Goal: Transaction & Acquisition: Purchase product/service

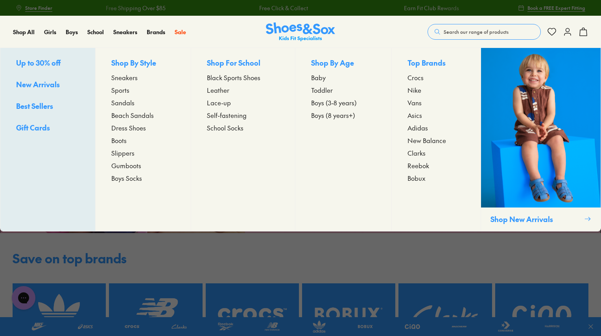
click at [126, 104] on span "Sandals" at bounding box center [122, 102] width 23 height 9
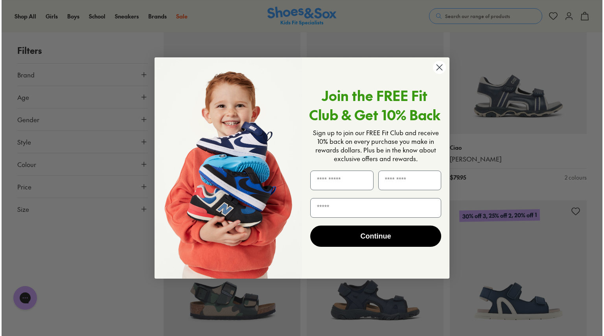
scroll to position [1197, 0]
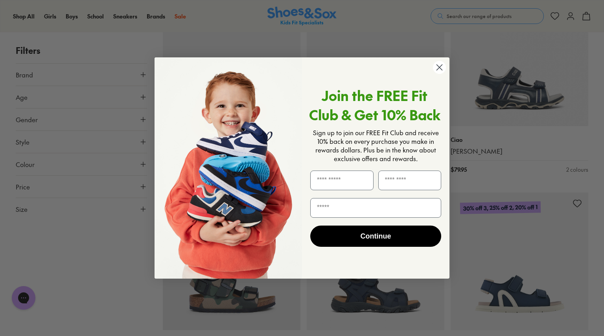
click at [438, 69] on circle "Close dialog" at bounding box center [439, 67] width 13 height 13
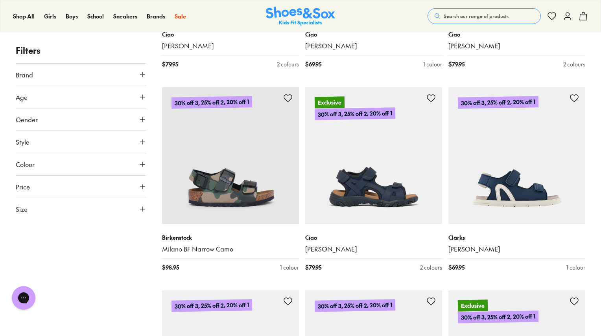
scroll to position [1310, 0]
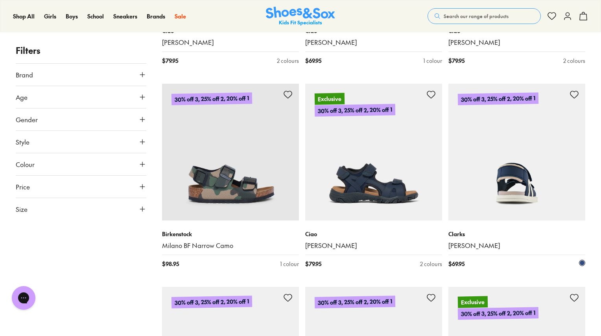
click at [513, 180] on img at bounding box center [516, 152] width 137 height 137
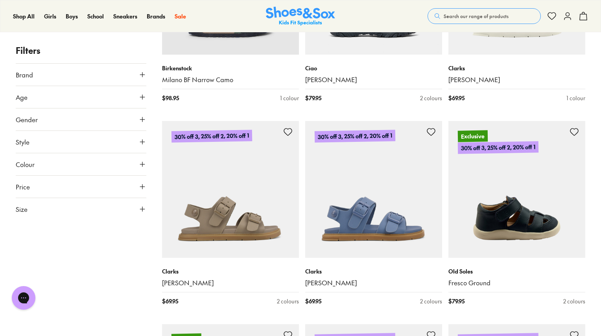
scroll to position [1528, 0]
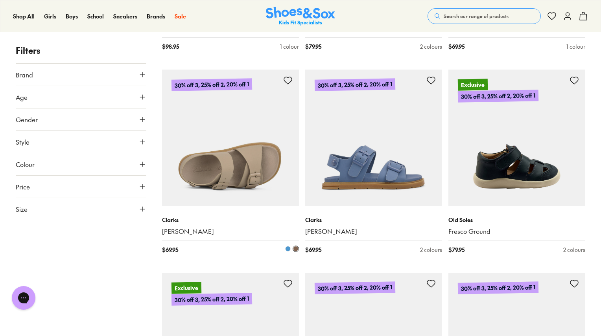
click at [244, 158] on img at bounding box center [230, 138] width 137 height 137
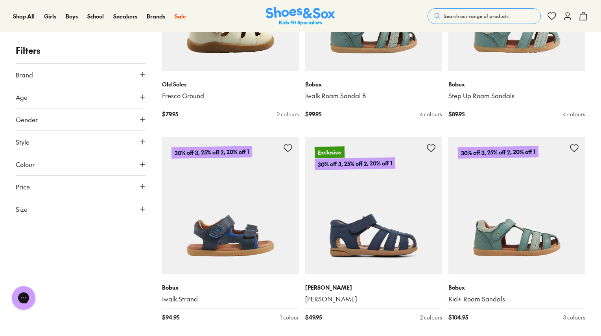
scroll to position [1871, 0]
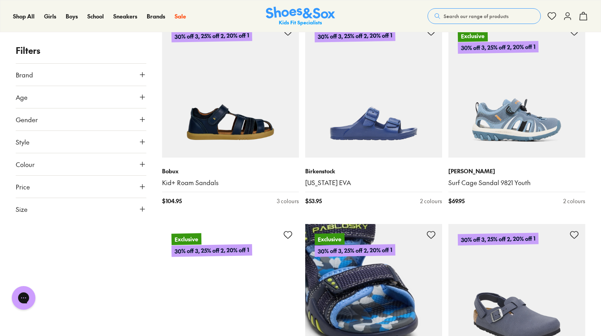
scroll to position [3813, 0]
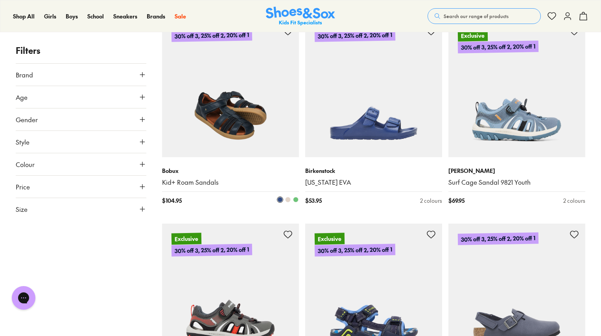
click at [207, 136] on img at bounding box center [230, 88] width 137 height 137
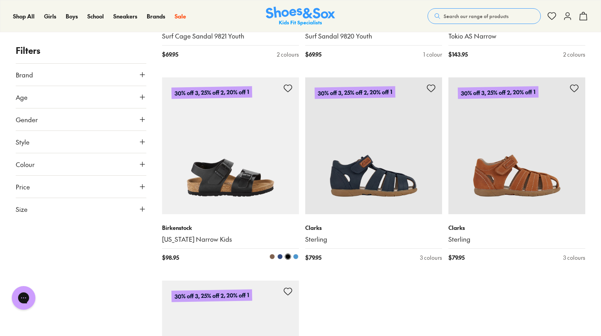
scroll to position [4187, 0]
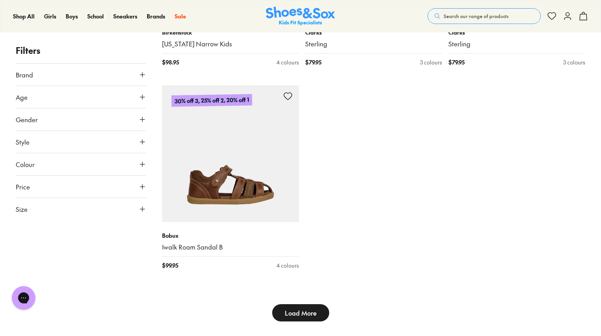
type input "***"
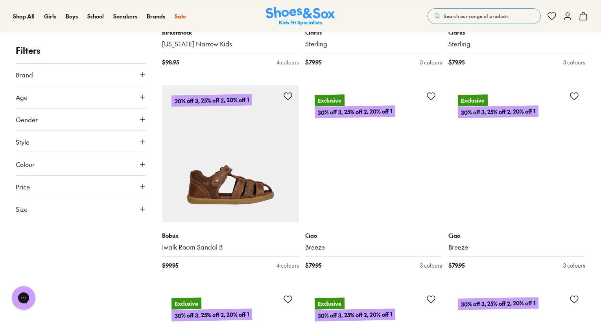
scroll to position [4359, 0]
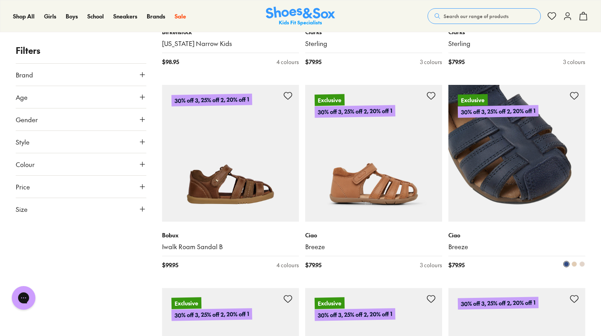
click at [520, 176] on img at bounding box center [516, 153] width 137 height 137
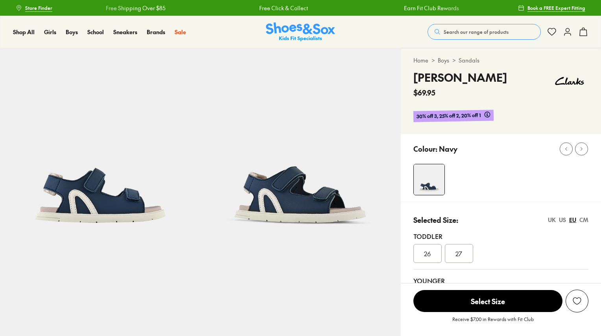
select select "*"
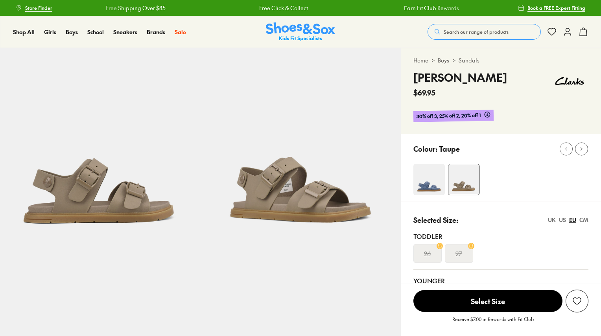
select select "*"
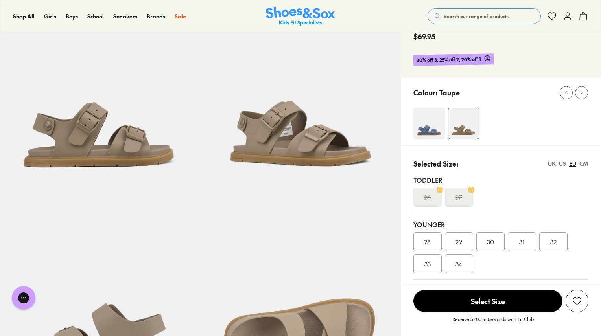
scroll to position [72, 0]
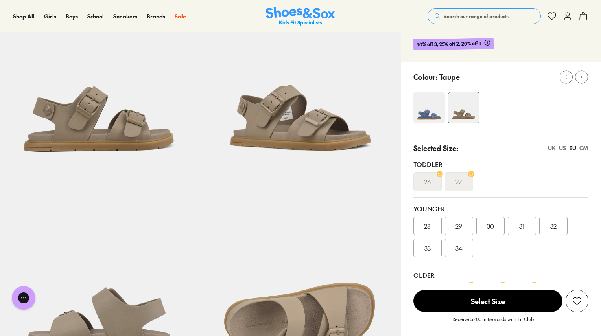
click at [418, 117] on img at bounding box center [428, 107] width 31 height 31
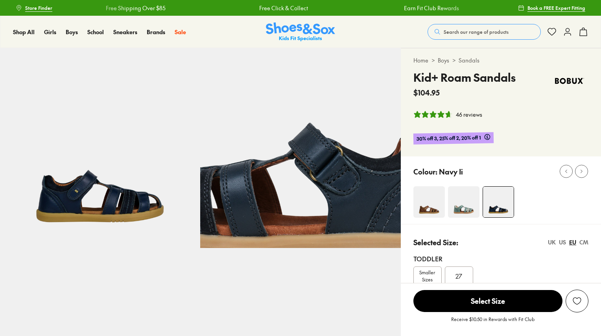
select select "*"
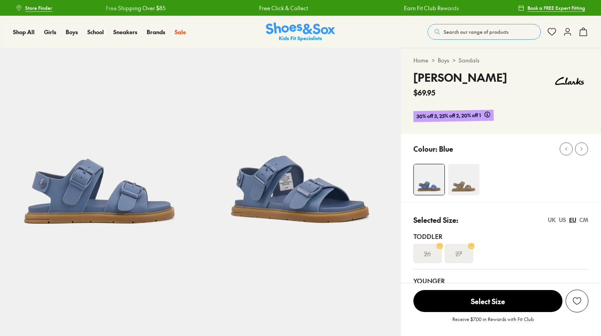
select select "*"
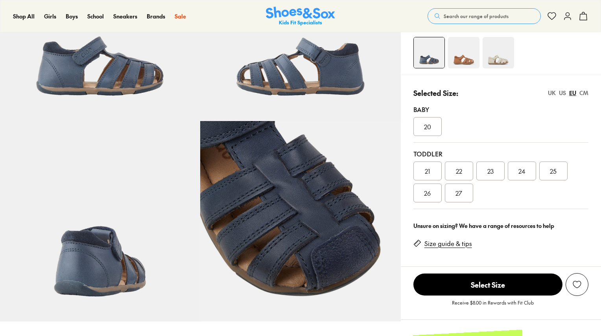
scroll to position [128, 0]
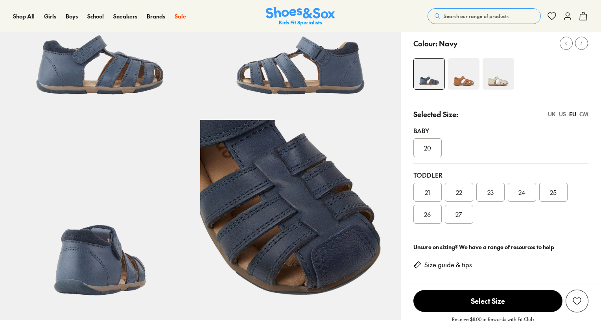
select select "*"
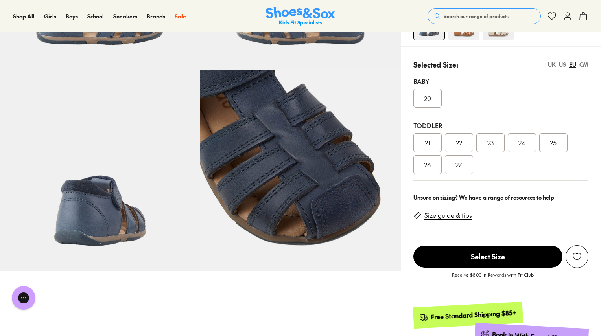
scroll to position [178, 0]
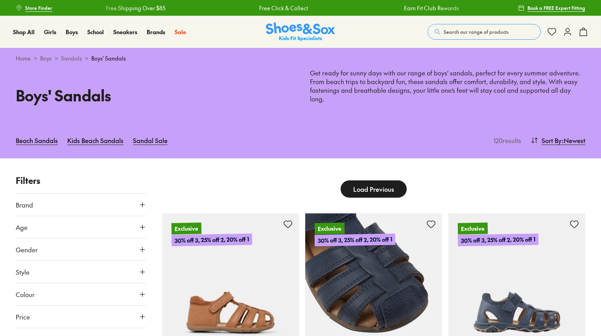
type input "***"
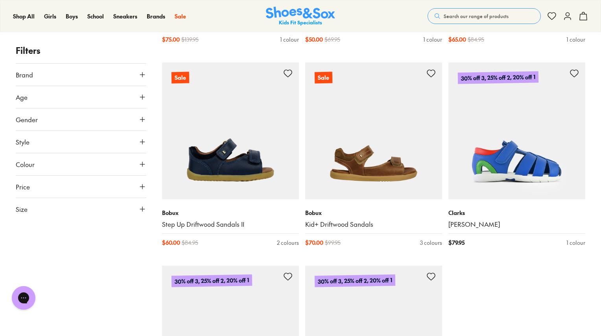
scroll to position [1982, 0]
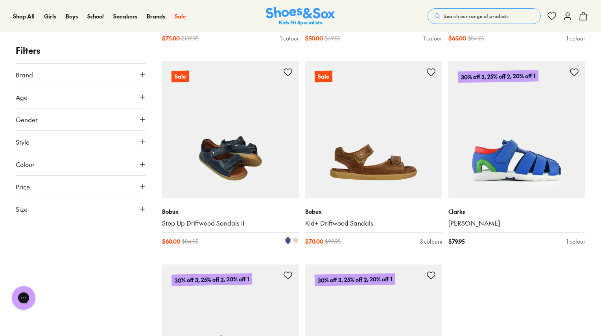
click at [225, 150] on img at bounding box center [230, 129] width 137 height 137
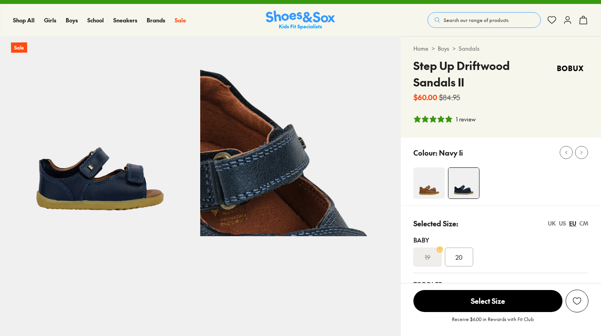
select select "*"
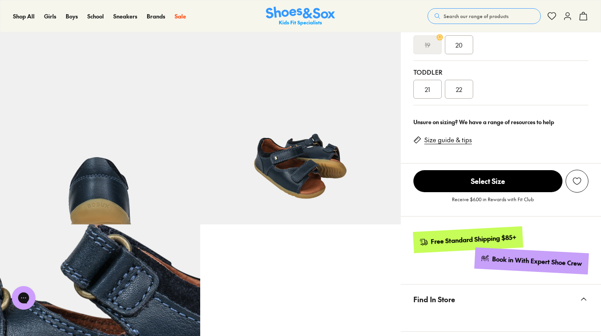
scroll to position [226, 0]
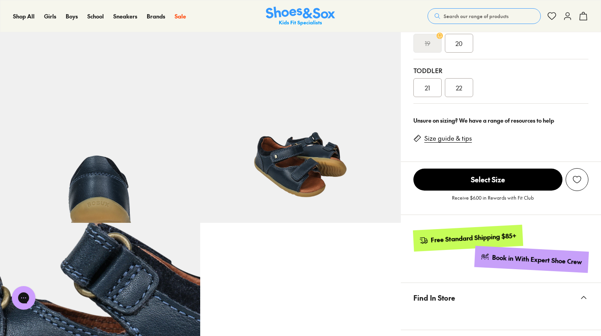
click at [294, 166] on img at bounding box center [300, 122] width 200 height 200
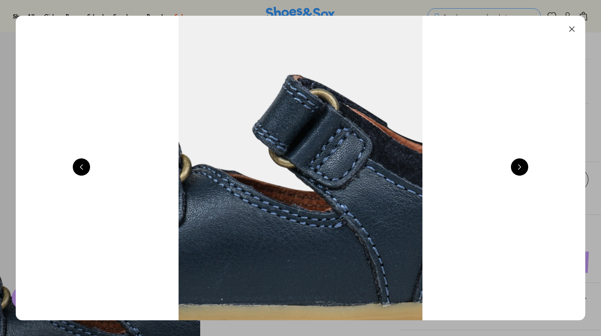
scroll to position [0, 2291]
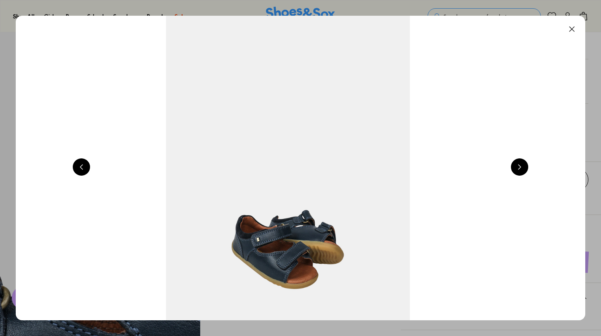
click at [533, 161] on img at bounding box center [288, 168] width 570 height 305
click at [522, 171] on button at bounding box center [519, 167] width 17 height 17
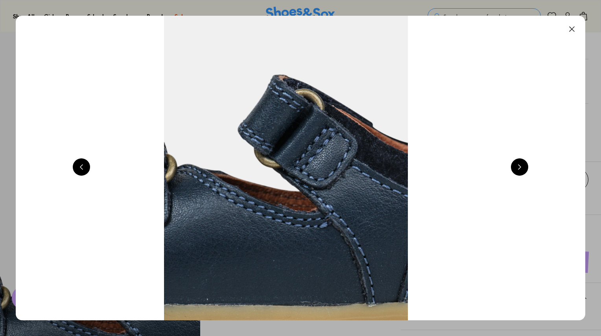
scroll to position [0, 2863]
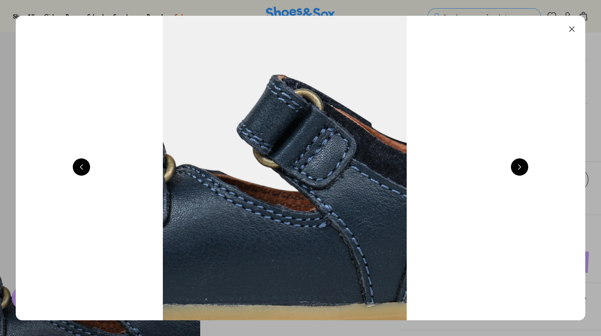
click at [575, 33] on button at bounding box center [571, 28] width 17 height 17
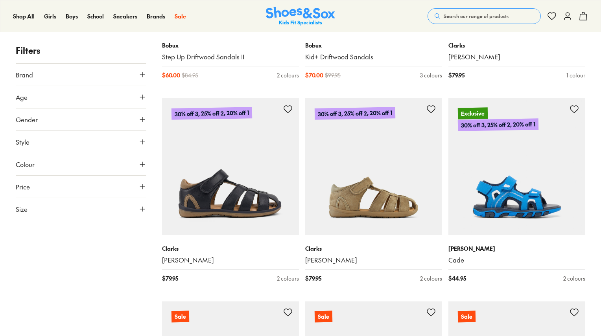
scroll to position [2149, 0]
type input "***"
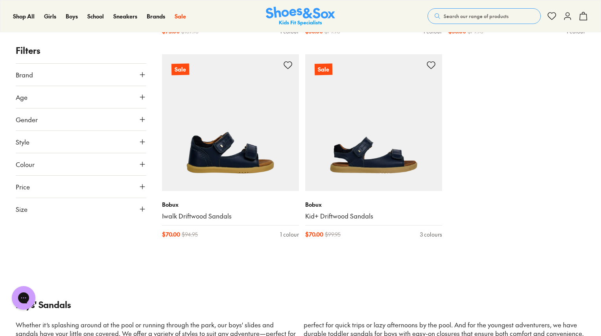
scroll to position [3682, 0]
